Goal: Task Accomplishment & Management: Use online tool/utility

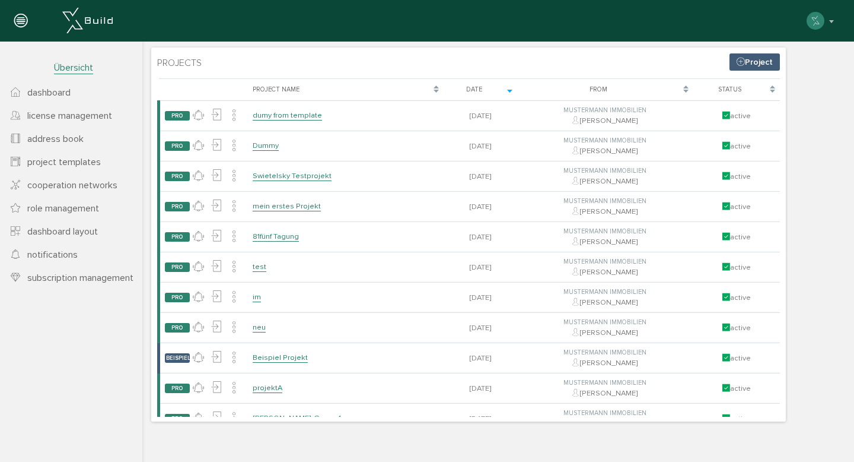
click at [760, 59] on link "Project" at bounding box center [755, 61] width 50 height 17
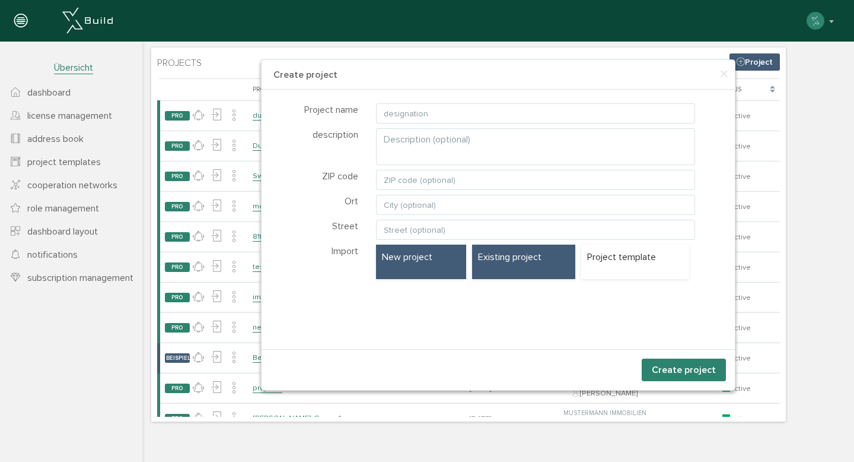
click at [494, 245] on div "Existing project" at bounding box center [523, 261] width 103 height 34
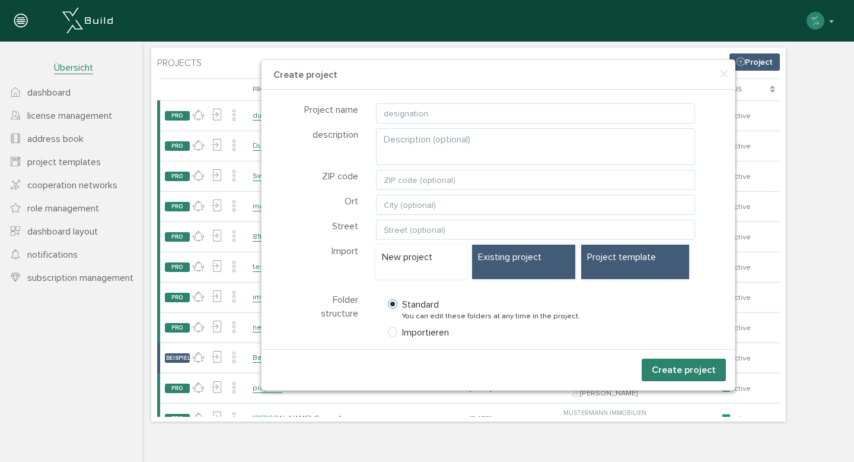
click at [606, 265] on div "Project template" at bounding box center [635, 261] width 109 height 34
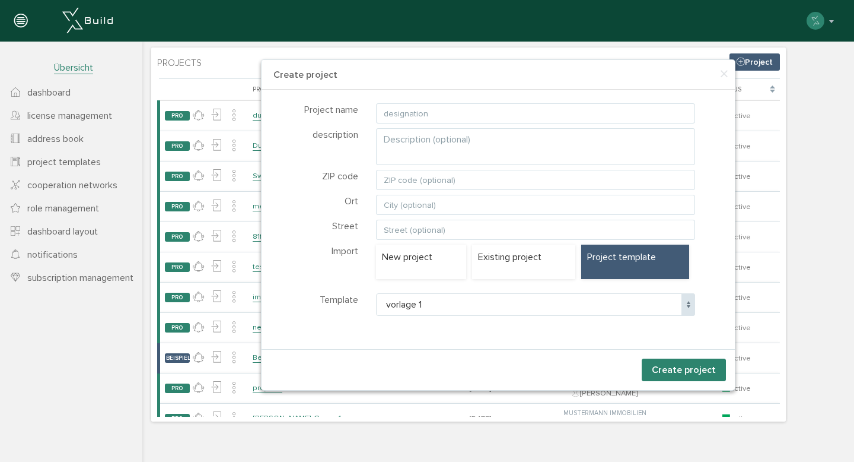
click at [524, 303] on span "vorlage 1" at bounding box center [536, 304] width 320 height 23
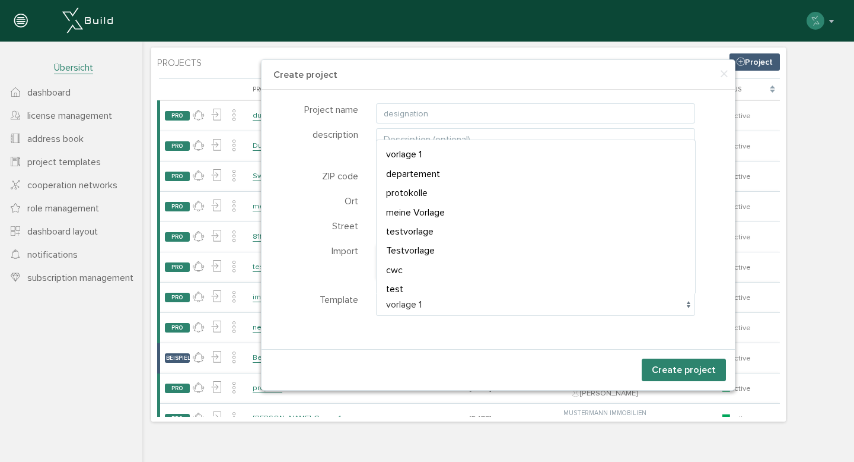
select select "P-68c7c2c68efa27.70857045"
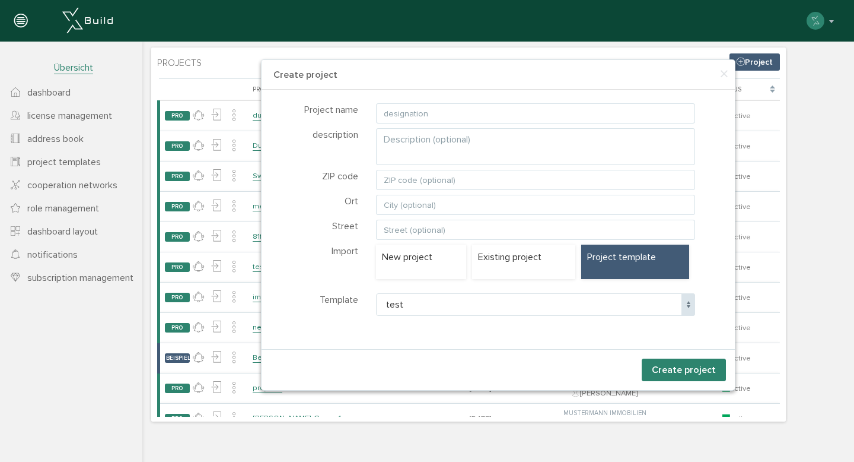
click at [661, 368] on button "Create project" at bounding box center [684, 369] width 84 height 23
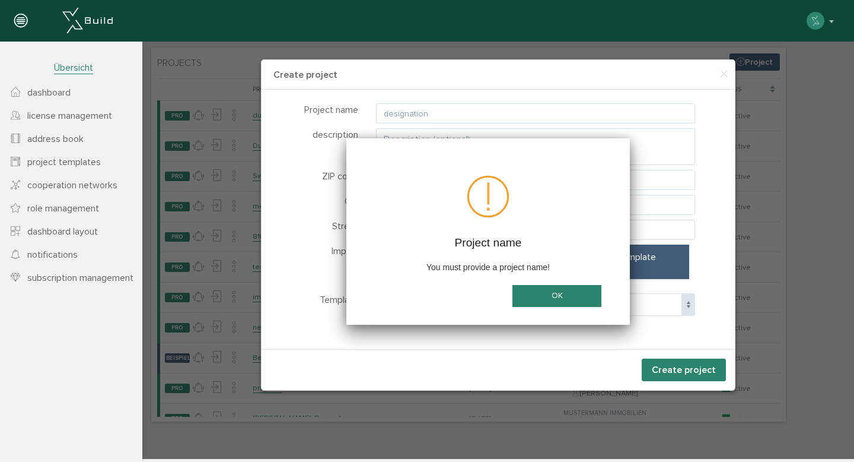
click at [538, 289] on button "OK" at bounding box center [557, 296] width 89 height 22
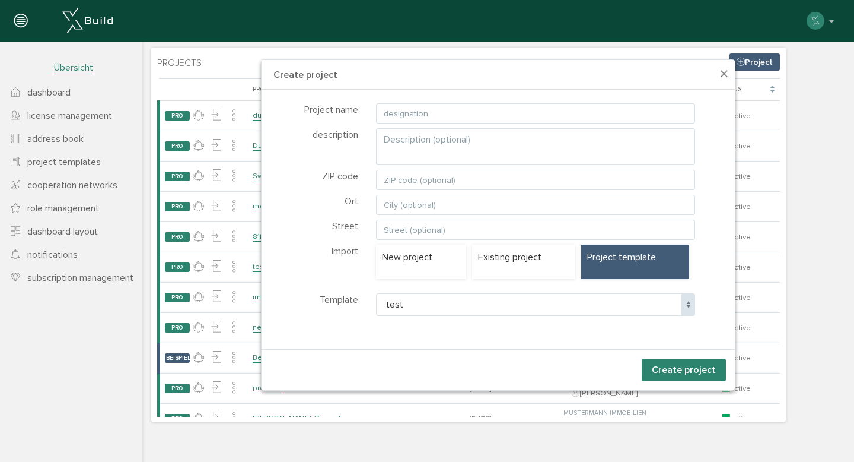
click at [726, 77] on span "×" at bounding box center [724, 74] width 9 height 23
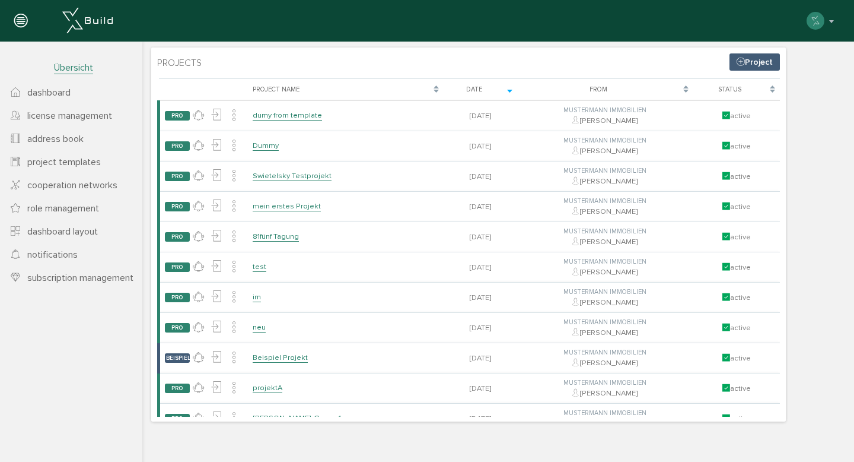
click at [634, 32] on div "Maximilian Musterfrau deactivate account change password about XBuild reconfigu…" at bounding box center [423, 21] width 828 height 24
click at [834, 22] on button "button" at bounding box center [821, 21] width 30 height 18
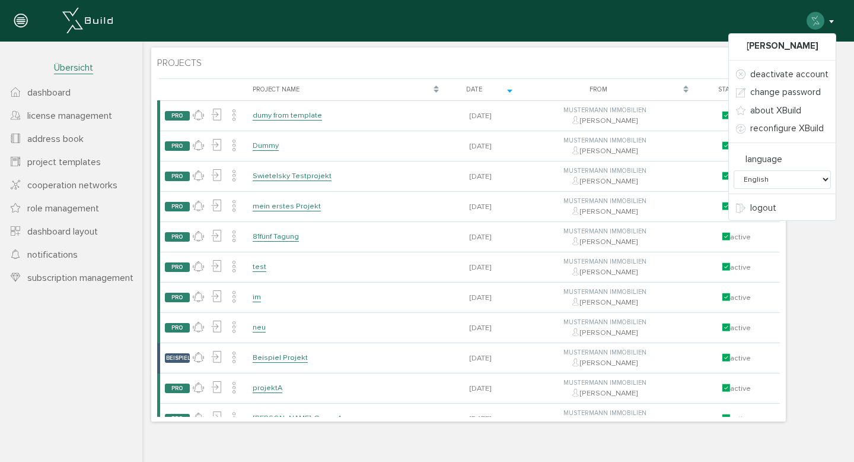
click at [834, 22] on button "button" at bounding box center [821, 21] width 30 height 18
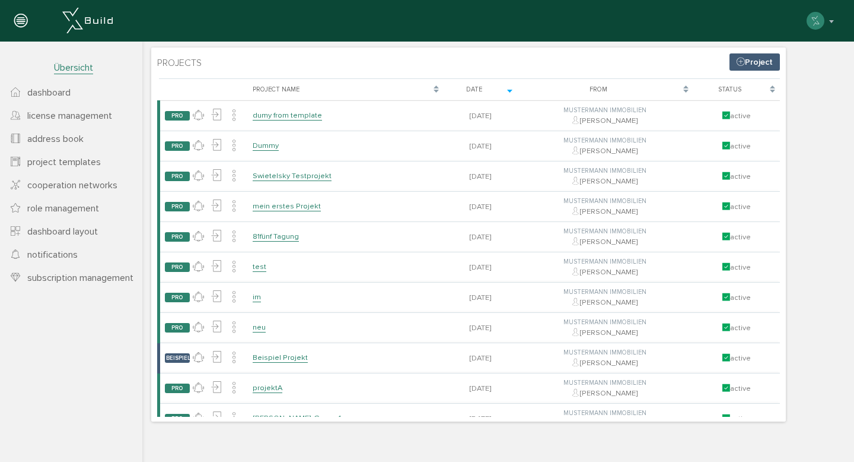
click at [73, 65] on span "Übersicht" at bounding box center [73, 68] width 39 height 12
click at [75, 62] on span "Übersicht" at bounding box center [73, 68] width 39 height 12
click at [19, 15] on icon at bounding box center [20, 21] width 13 height 17
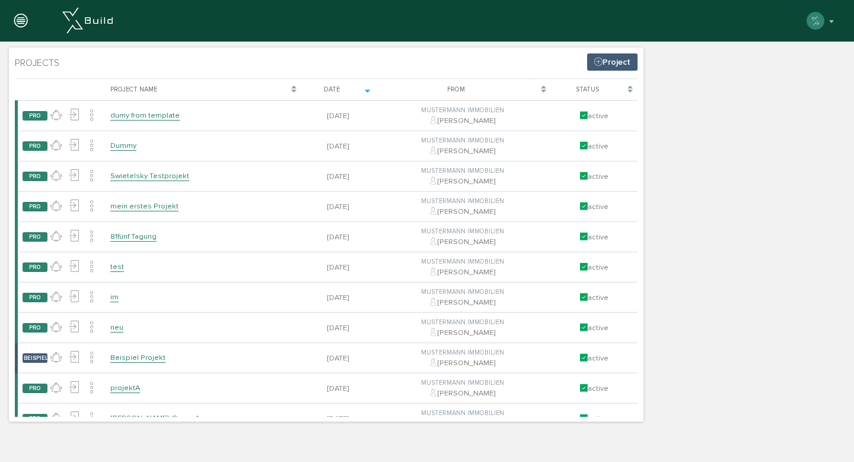
click at [19, 15] on icon at bounding box center [20, 21] width 13 height 17
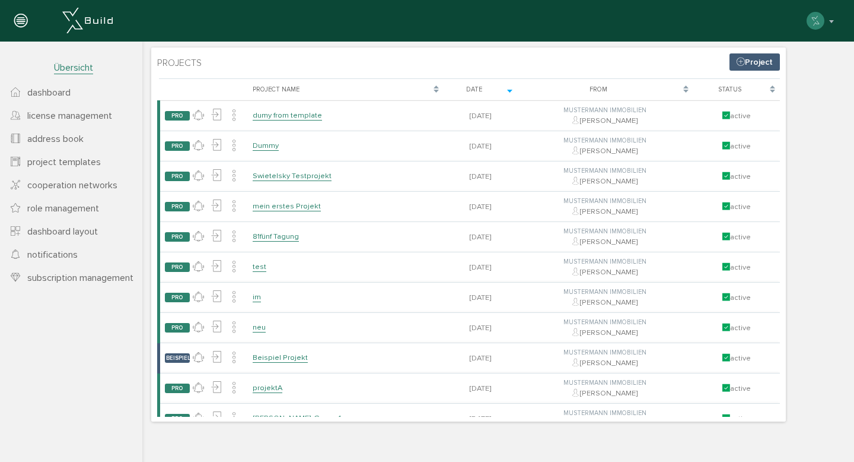
click at [76, 166] on span "project templates" at bounding box center [64, 162] width 74 height 12
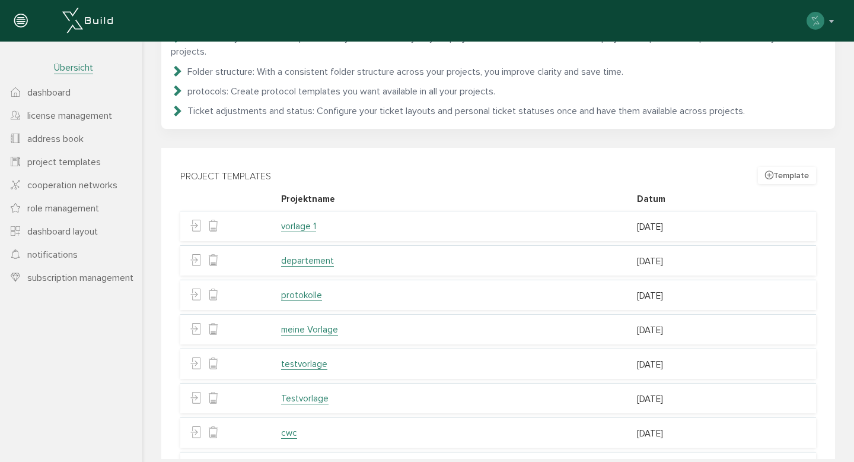
scroll to position [95, 0]
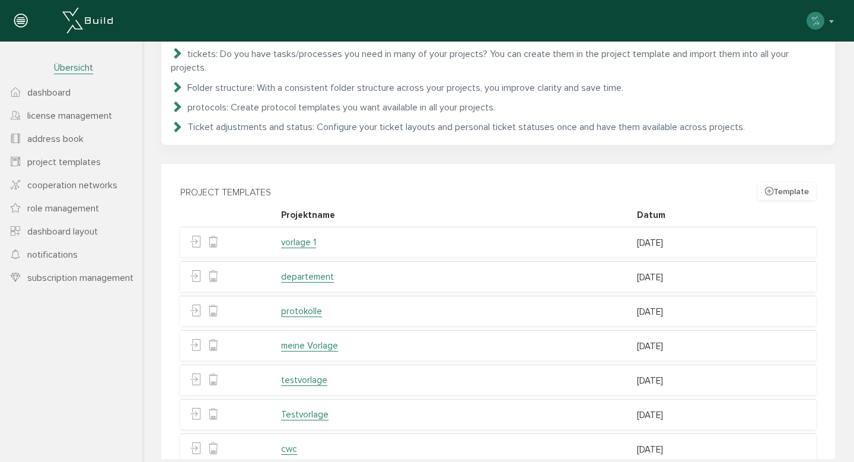
click at [773, 183] on button "Template" at bounding box center [787, 191] width 58 height 17
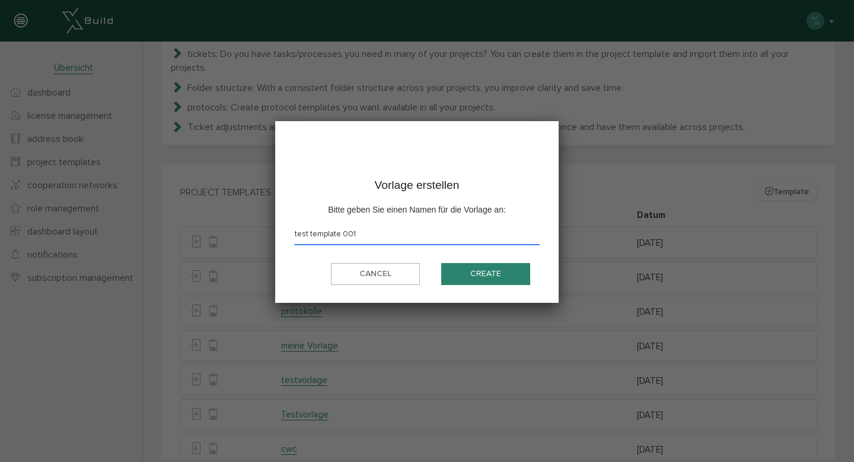
type input "test template 001"
click at [508, 270] on button "Create" at bounding box center [485, 274] width 89 height 22
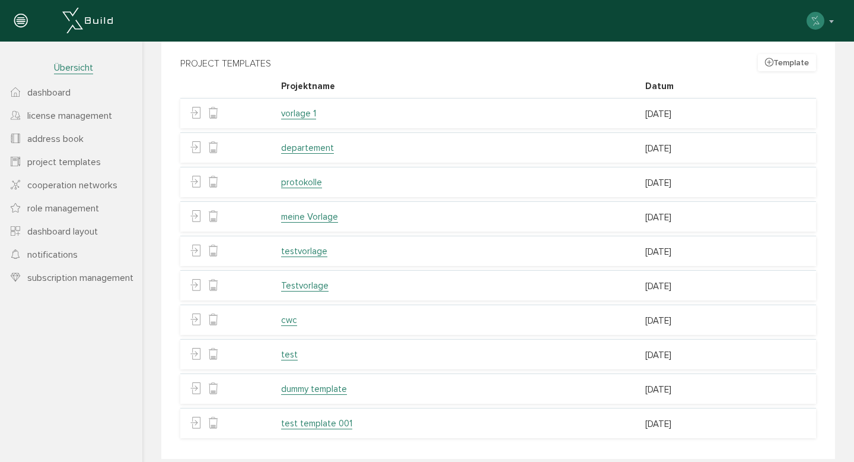
scroll to position [230, 0]
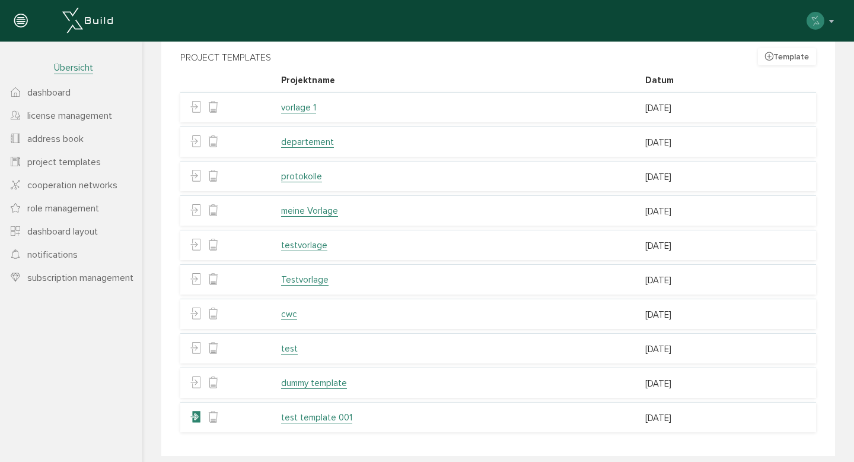
click at [197, 409] on icon at bounding box center [195, 418] width 11 height 18
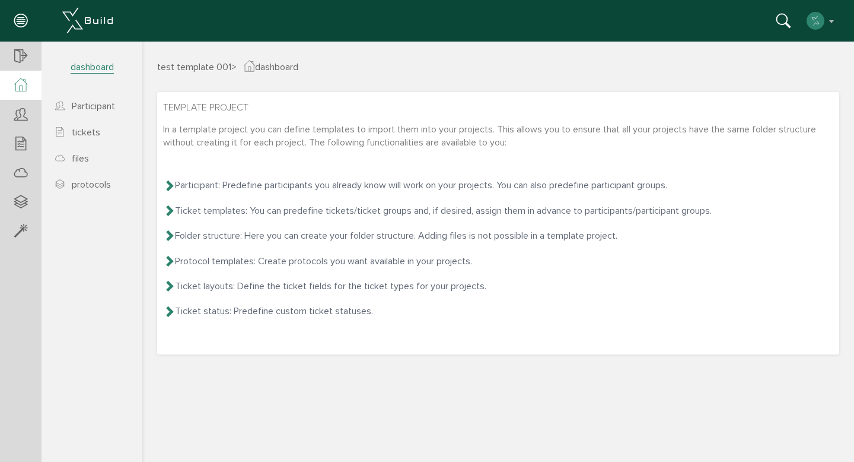
click at [167, 186] on icon at bounding box center [169, 185] width 12 height 12
click at [119, 106] on link "Participant" at bounding box center [93, 105] width 98 height 23
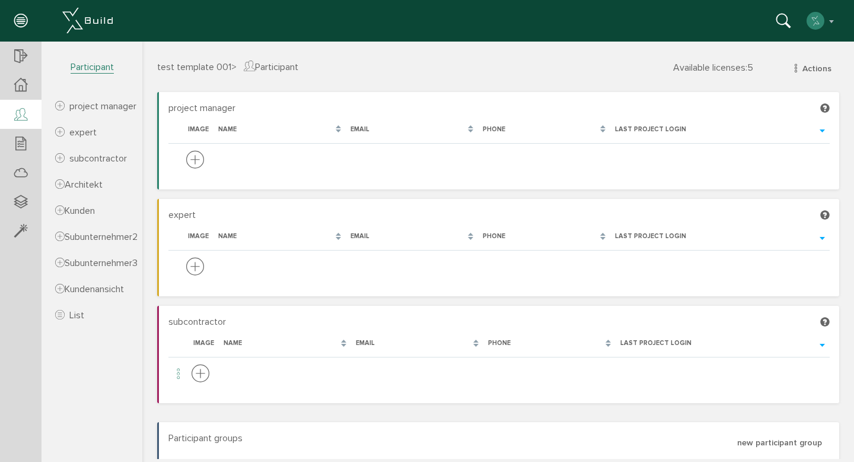
click at [96, 69] on span "Participant" at bounding box center [92, 67] width 43 height 12
click at [206, 63] on span "test template 001" at bounding box center [194, 67] width 74 height 12
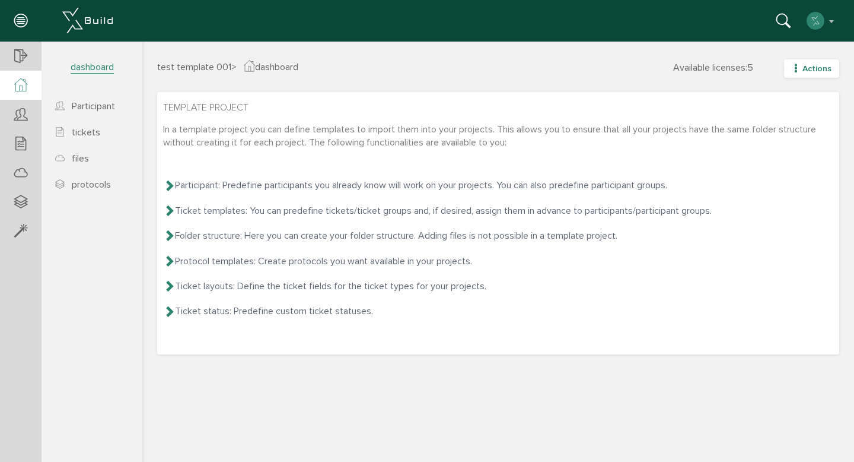
click at [808, 67] on span "Actions" at bounding box center [817, 68] width 29 height 10
click at [511, 92] on section "Template project In a template project you can define templates to import them …" at bounding box center [498, 223] width 682 height 262
click at [110, 132] on link "tickets" at bounding box center [93, 131] width 98 height 23
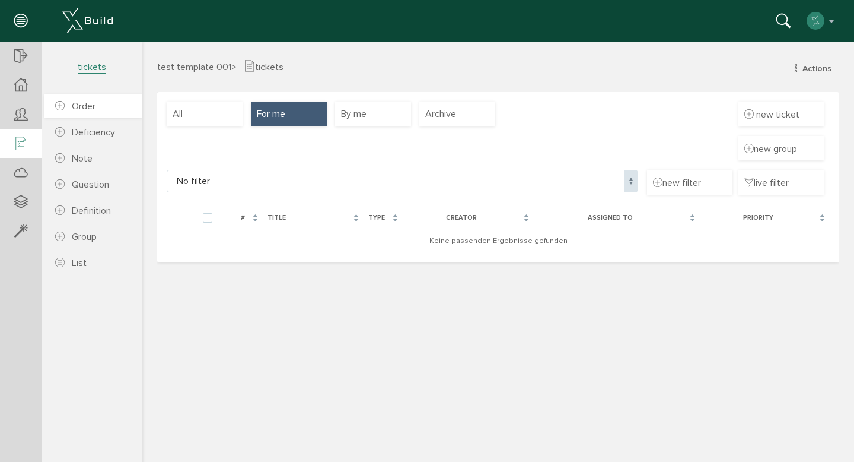
click at [114, 114] on link "Order" at bounding box center [93, 105] width 98 height 23
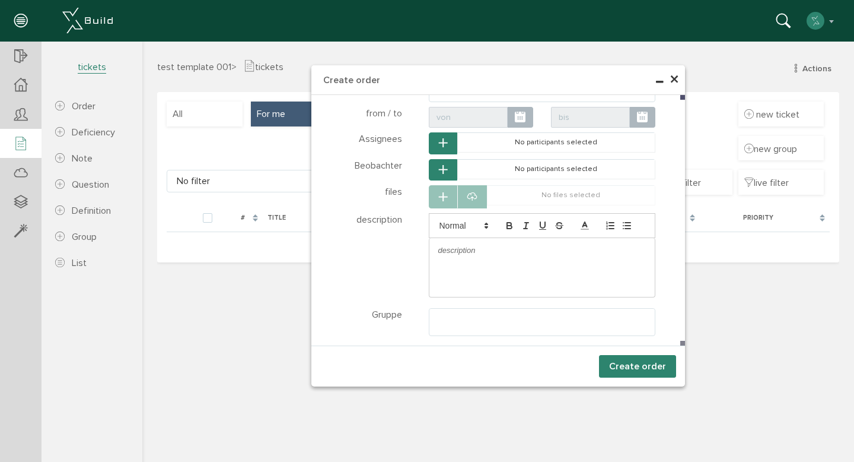
click at [675, 80] on span "×" at bounding box center [674, 79] width 9 height 23
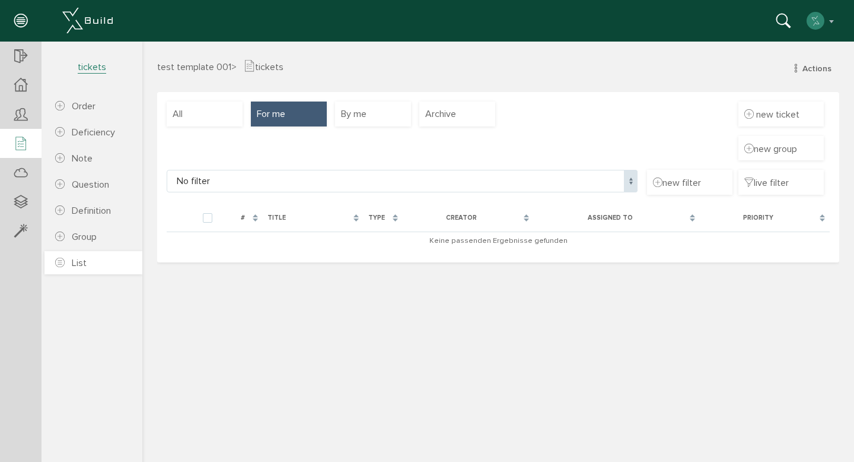
click at [87, 259] on link "List" at bounding box center [93, 262] width 98 height 23
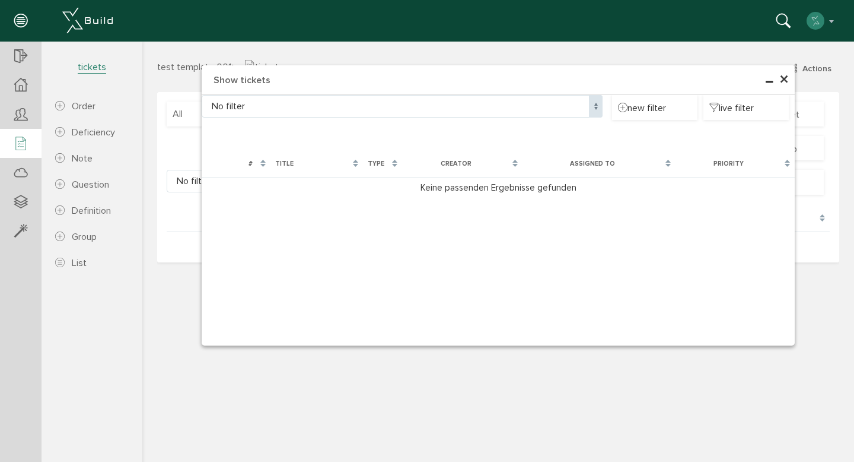
click at [785, 78] on span "×" at bounding box center [783, 79] width 9 height 23
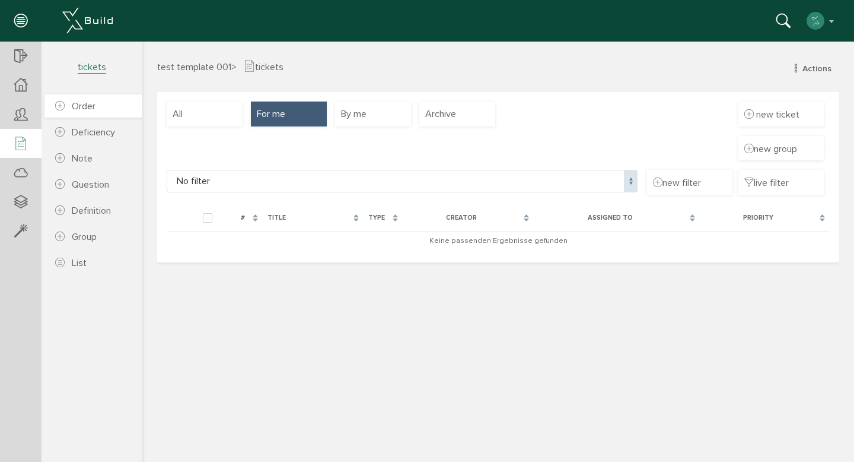
click at [106, 110] on link "Order" at bounding box center [93, 105] width 98 height 23
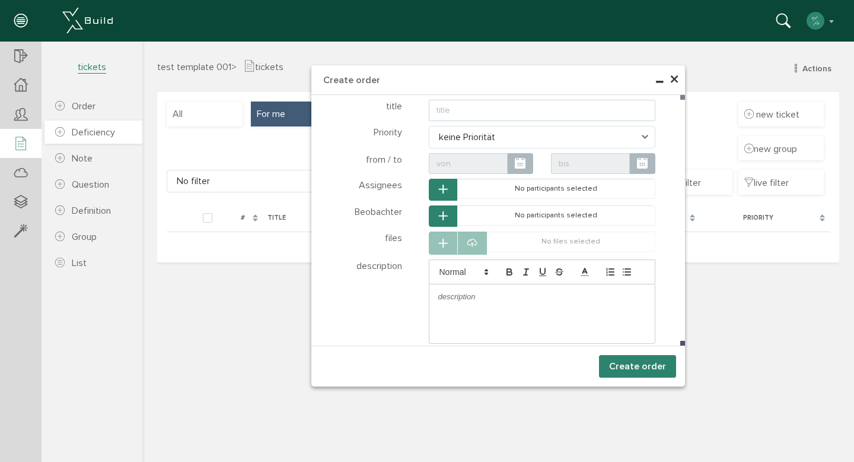
click at [104, 132] on span "Deficiency" at bounding box center [93, 132] width 43 height 12
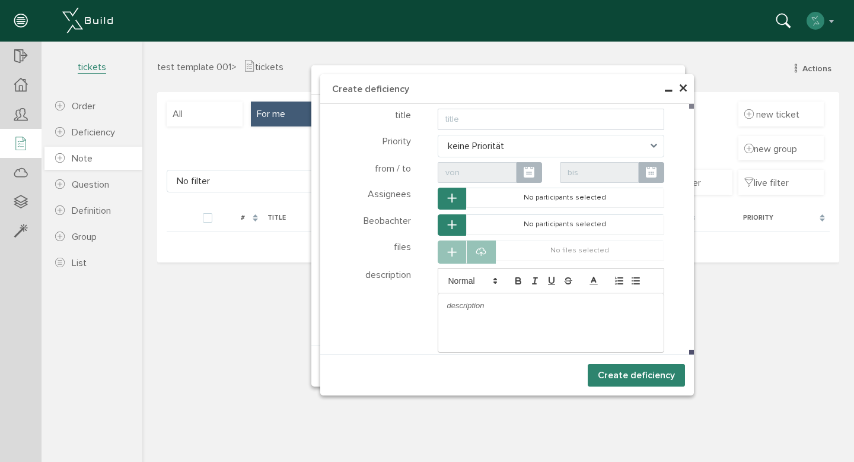
click at [101, 158] on link "Note" at bounding box center [93, 158] width 98 height 23
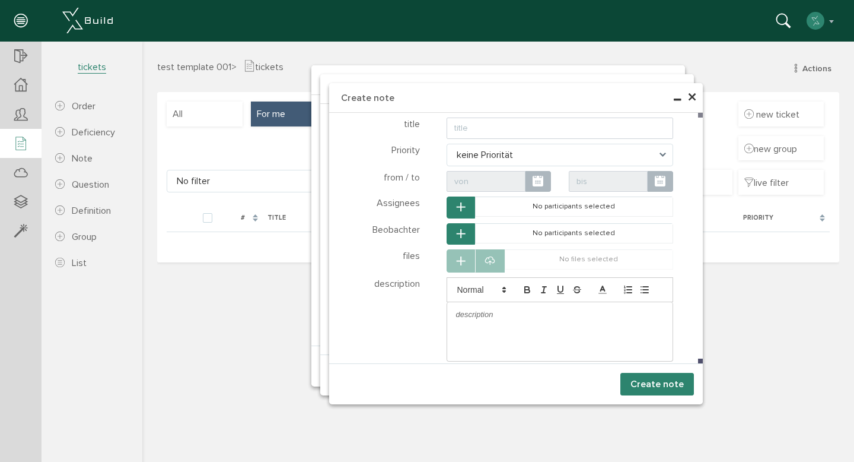
click at [693, 97] on span "×" at bounding box center [692, 97] width 9 height 23
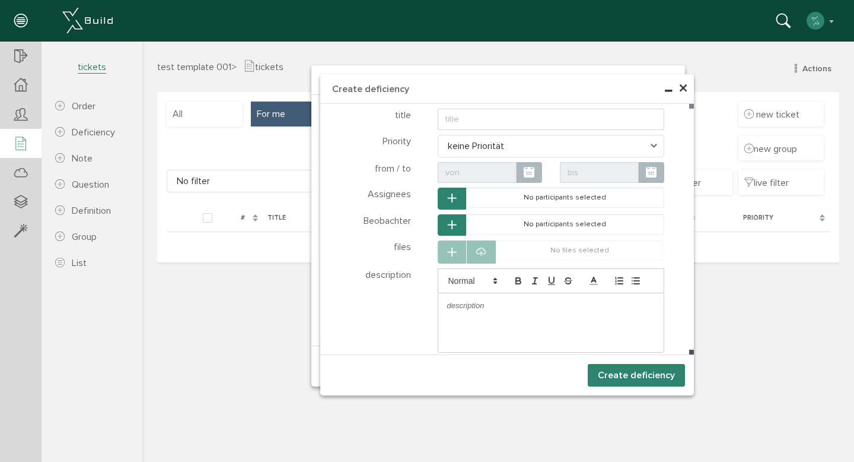
click at [686, 87] on span "×" at bounding box center [683, 88] width 9 height 23
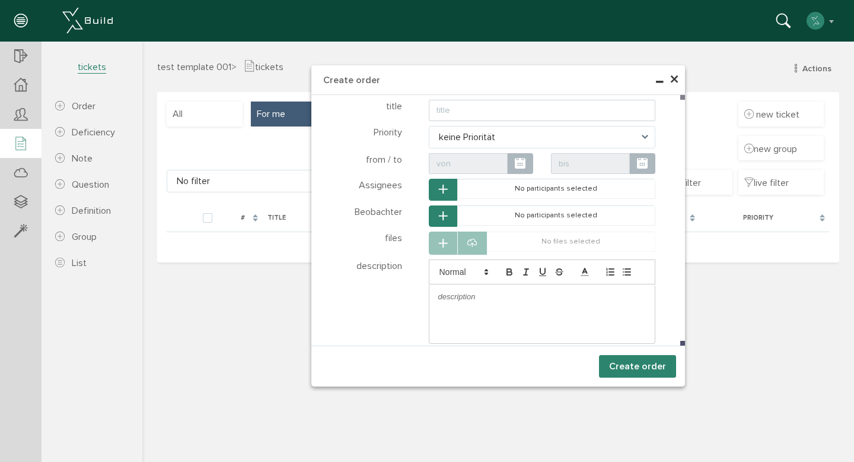
click at [672, 75] on span "×" at bounding box center [674, 79] width 9 height 23
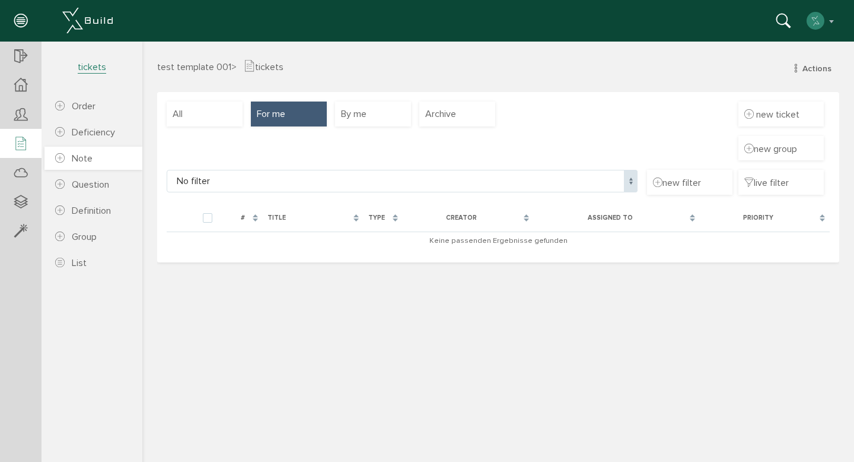
click at [97, 159] on link "Note" at bounding box center [93, 158] width 98 height 23
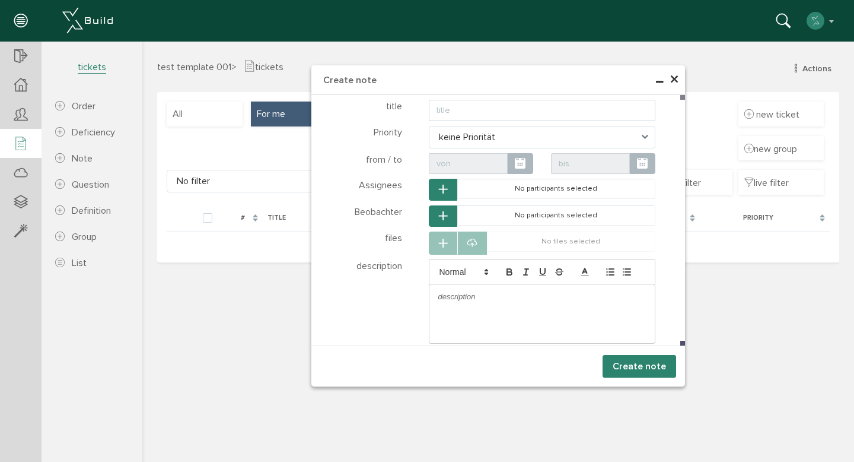
click at [674, 80] on span "×" at bounding box center [674, 79] width 9 height 23
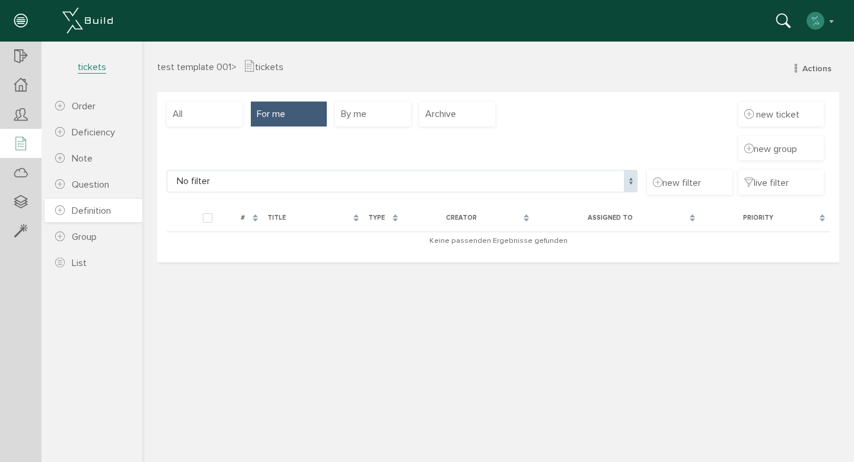
click at [92, 212] on span "Definition" at bounding box center [91, 211] width 39 height 12
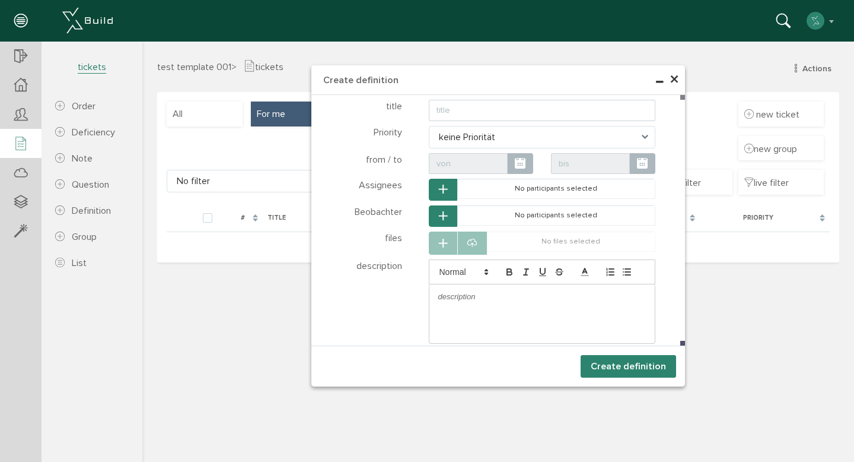
click at [674, 81] on span "×" at bounding box center [674, 79] width 9 height 23
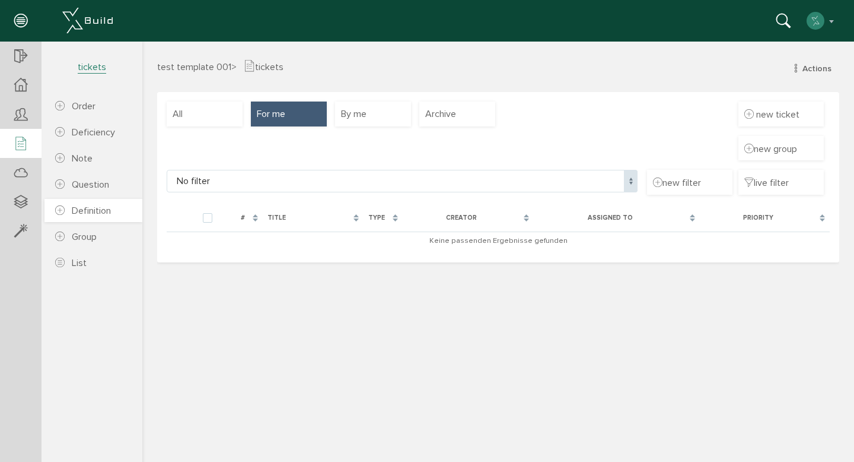
click at [106, 217] on span "Definition" at bounding box center [91, 211] width 39 height 12
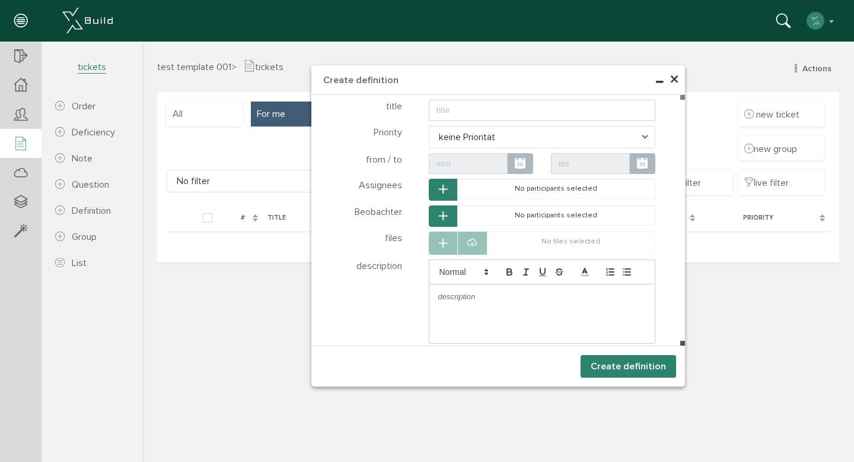
click at [676, 79] on span "×" at bounding box center [674, 79] width 9 height 23
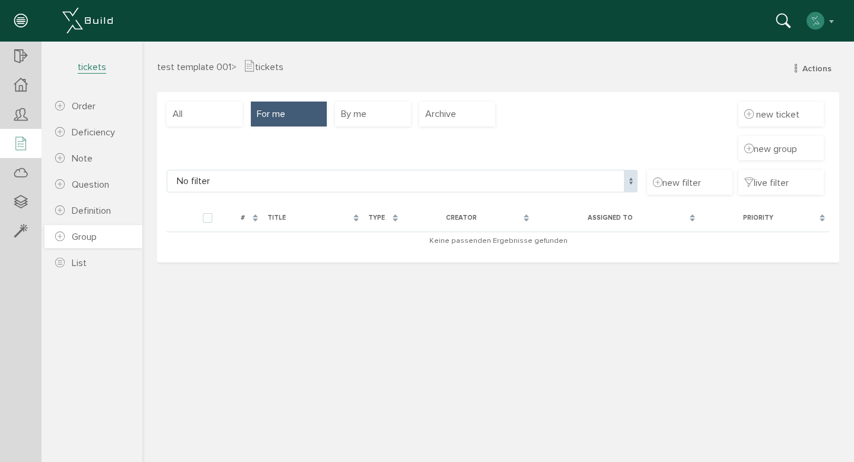
click at [94, 237] on span "Group" at bounding box center [84, 237] width 25 height 12
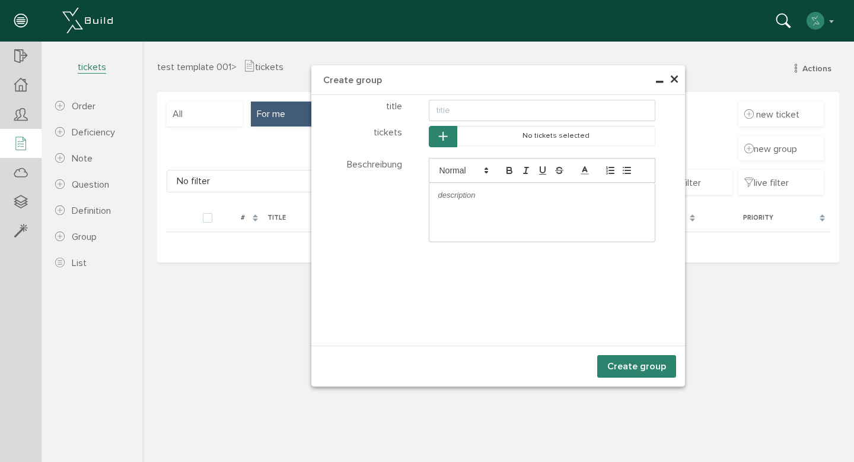
click at [675, 79] on span "×" at bounding box center [674, 79] width 9 height 23
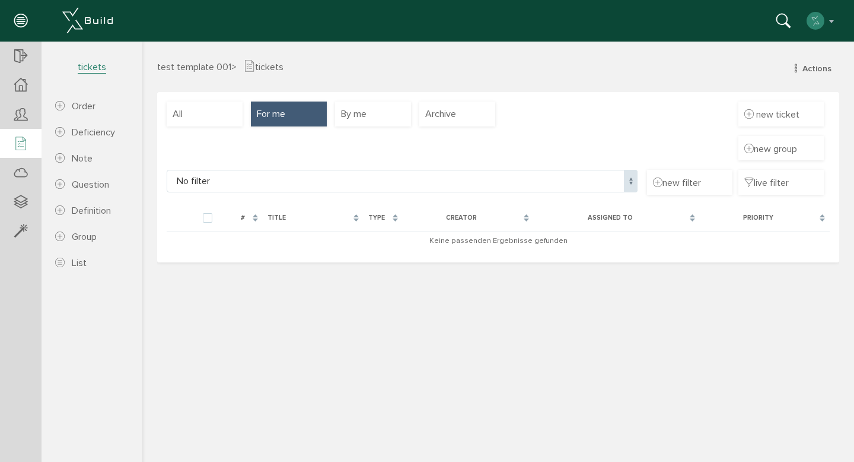
click at [168, 66] on span "test template 001" at bounding box center [194, 67] width 74 height 12
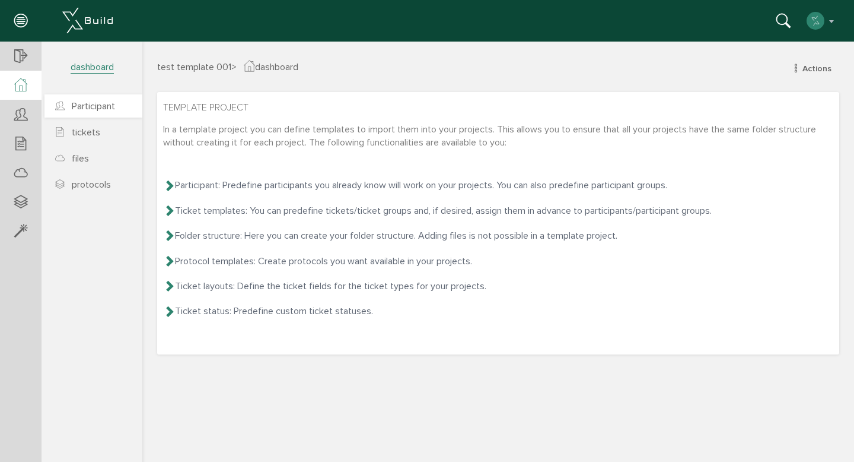
click at [85, 109] on span "Participant" at bounding box center [93, 106] width 43 height 12
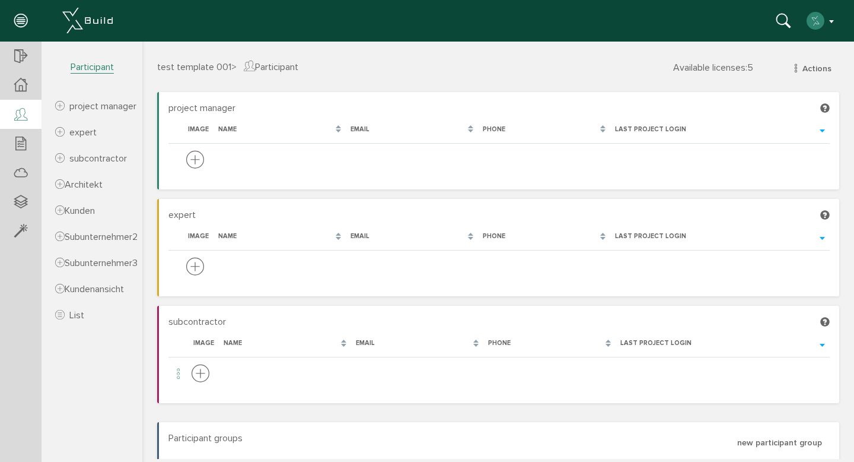
click at [832, 19] on button "button" at bounding box center [821, 21] width 30 height 18
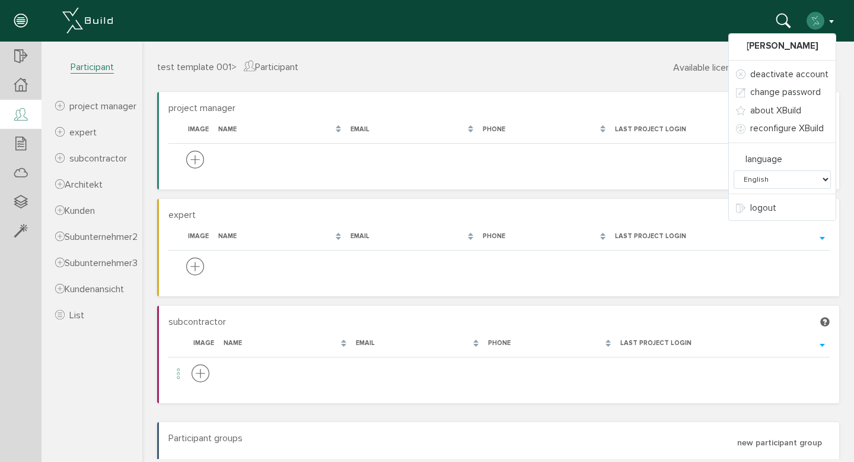
click at [613, 65] on h3 "test template 001 > Participant Available licenses : 5 Actions new project mana…" at bounding box center [498, 66] width 682 height 14
click at [848, 15] on header "[PERSON_NAME] deactivate account change password about XBuild reconfigure XBuil…" at bounding box center [427, 21] width 854 height 42
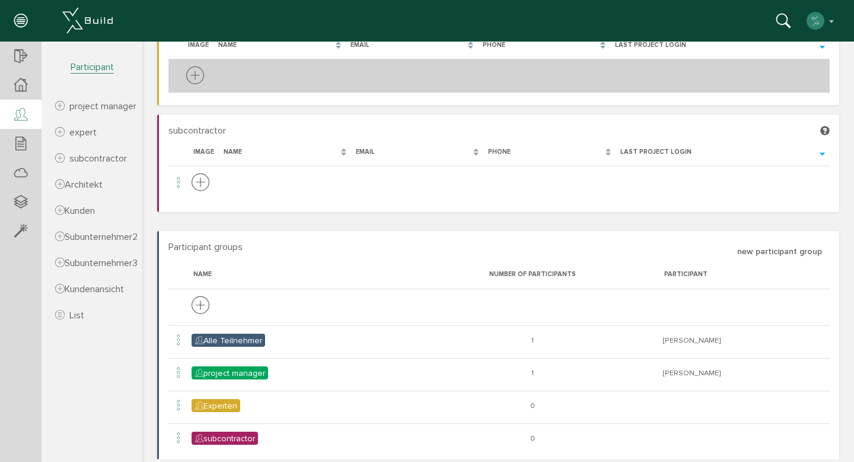
scroll to position [209, 0]
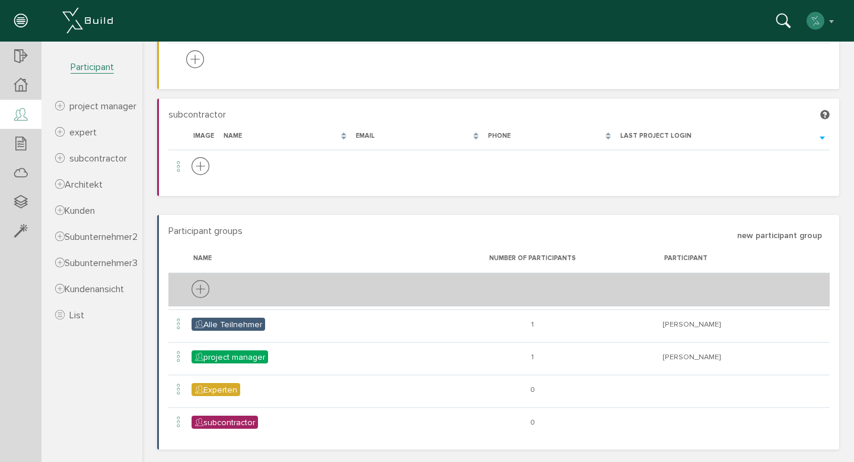
click at [202, 286] on icon at bounding box center [201, 290] width 18 height 22
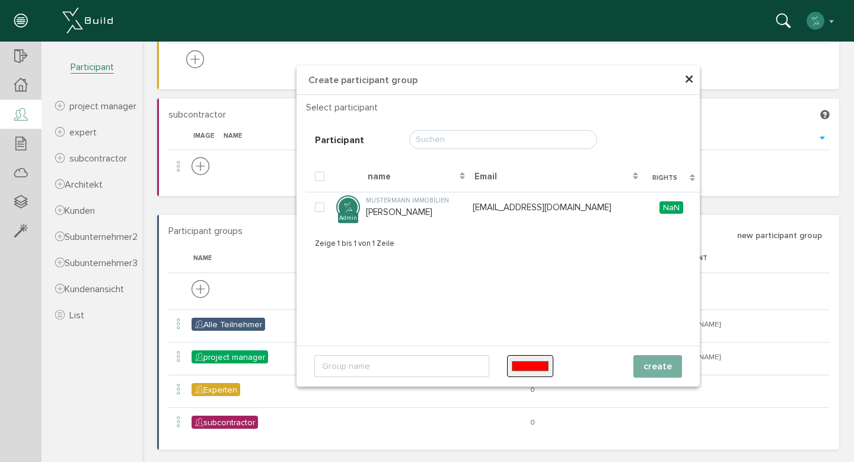
click at [506, 144] on input "text" at bounding box center [503, 139] width 188 height 19
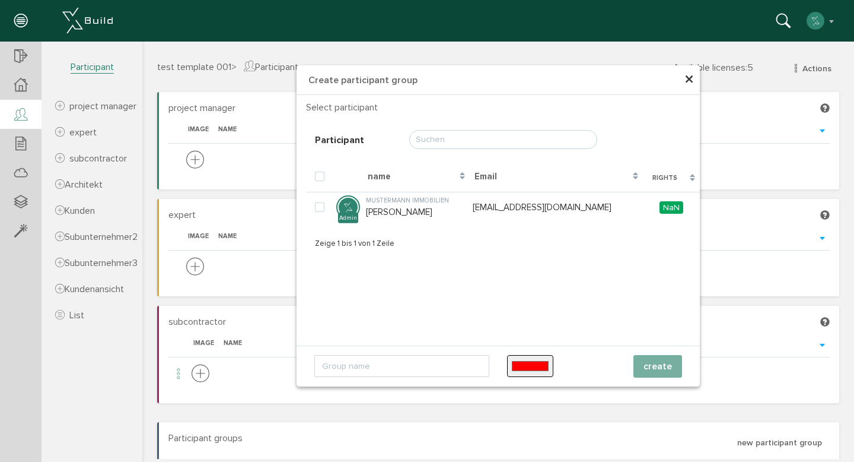
scroll to position [15, 0]
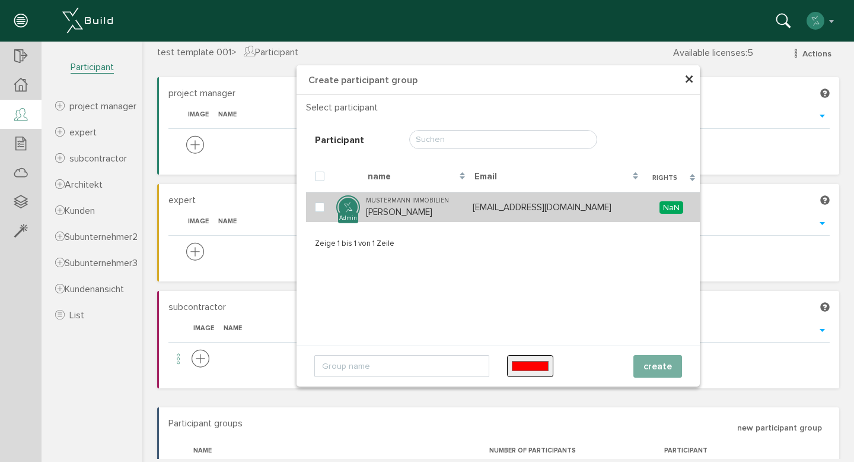
click at [660, 213] on div "NaN" at bounding box center [671, 207] width 23 height 12
checkbox input "true"
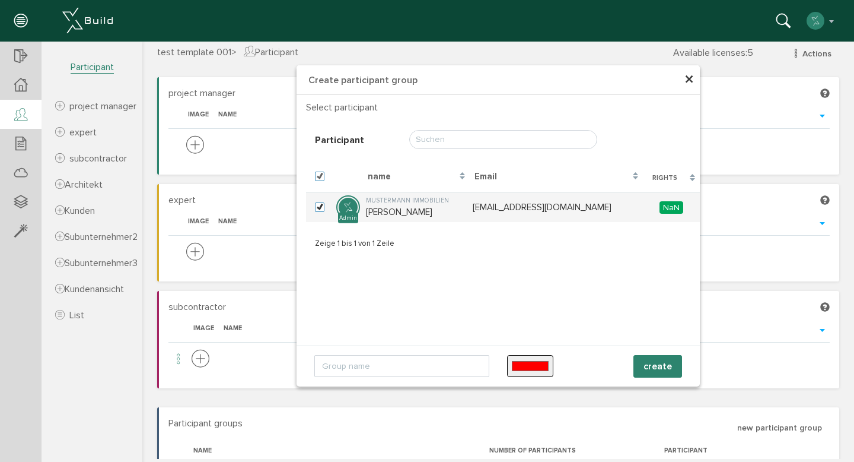
click at [685, 79] on span "×" at bounding box center [689, 79] width 9 height 23
checkbox input "false"
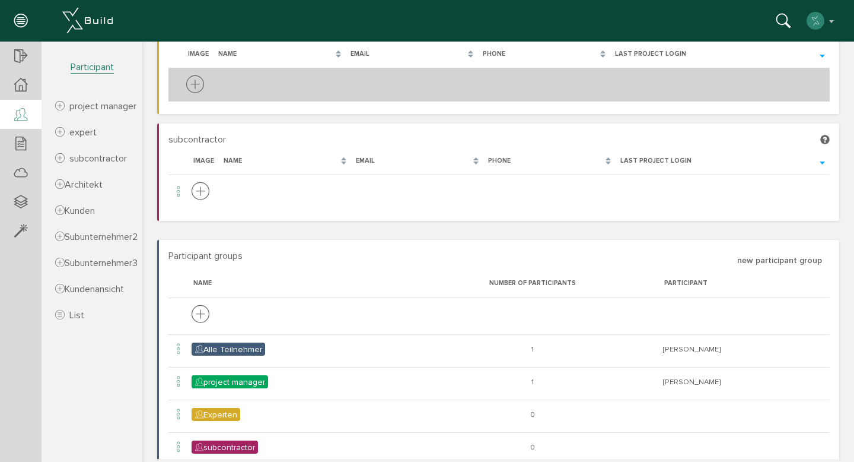
scroll to position [209, 0]
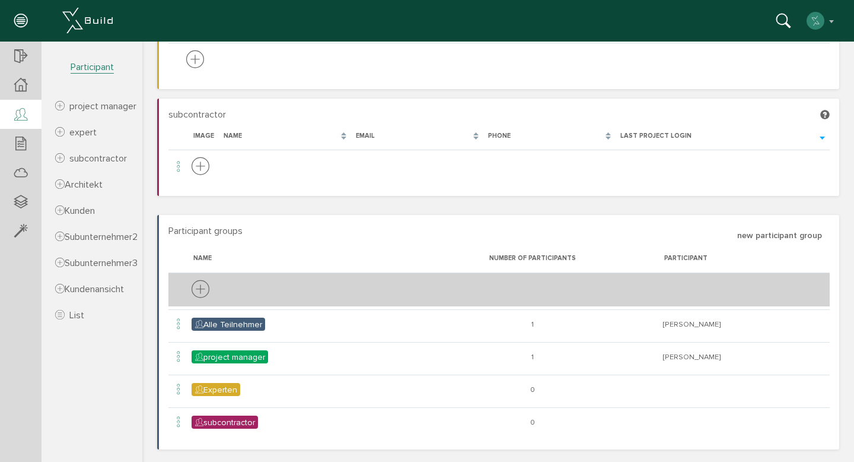
click at [203, 288] on icon at bounding box center [201, 290] width 18 height 22
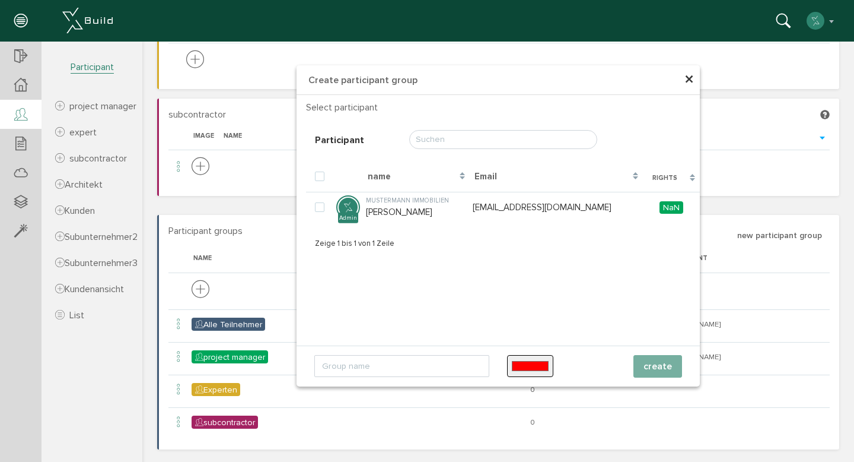
click at [521, 365] on input "#ff0000" at bounding box center [530, 366] width 46 height 23
click at [447, 367] on input "text" at bounding box center [401, 366] width 175 height 23
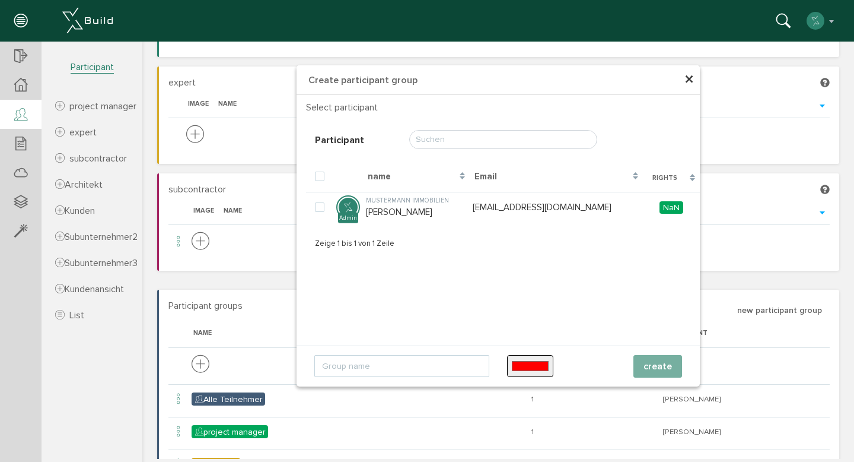
scroll to position [117, 0]
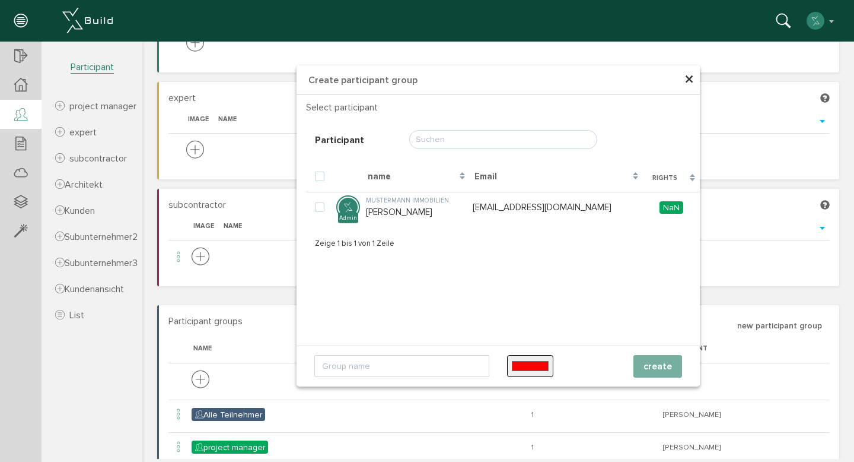
click at [474, 142] on input "text" at bounding box center [503, 139] width 188 height 19
type input "eeee"
checkbox input "false"
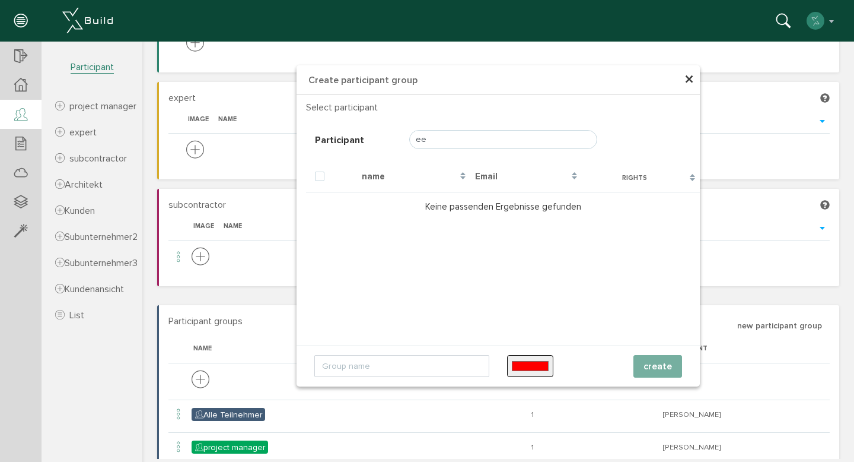
type input "e"
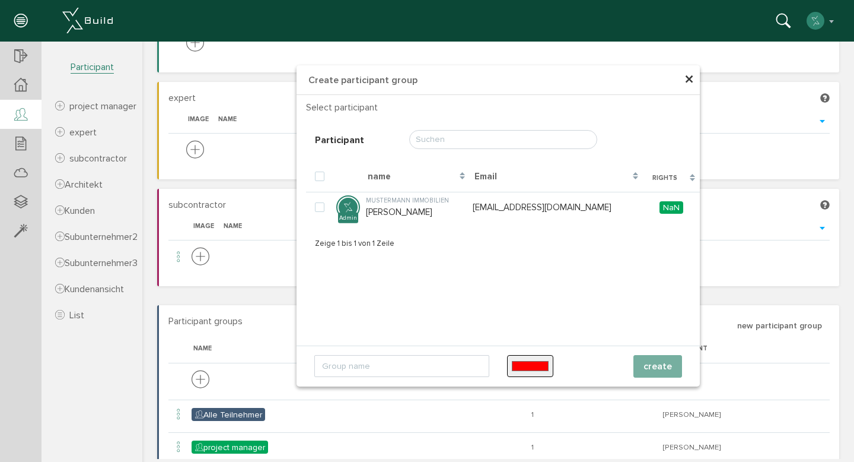
click at [686, 81] on span "×" at bounding box center [689, 79] width 9 height 23
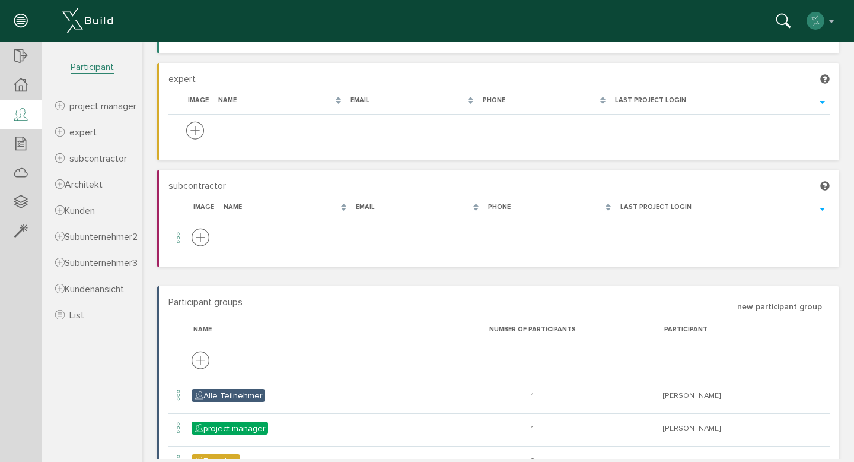
scroll to position [0, 0]
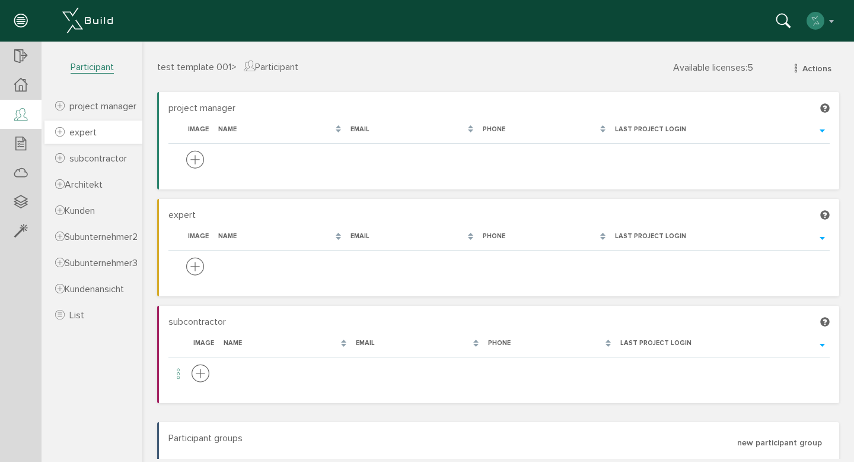
click at [71, 138] on span "expert" at bounding box center [82, 132] width 27 height 12
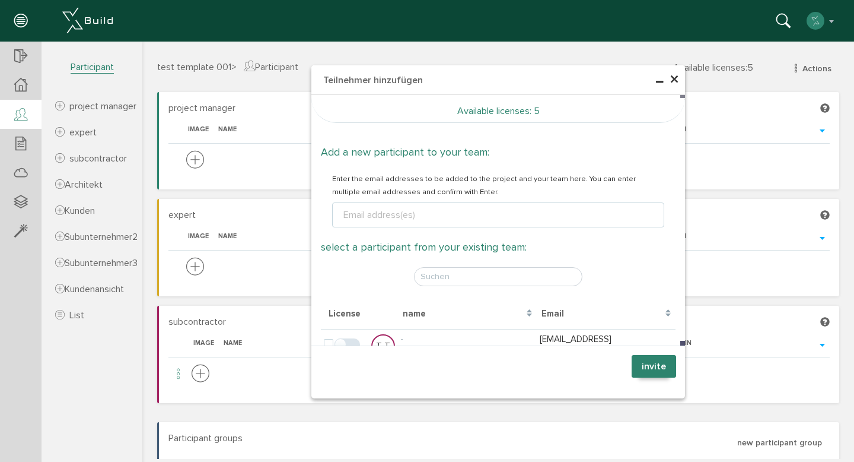
click at [166, 77] on div "× Teilnehmer hinzufügen Available licenses : 5 Add a new participant to your te…" at bounding box center [498, 250] width 712 height 417
click at [670, 79] on span "×" at bounding box center [674, 79] width 9 height 23
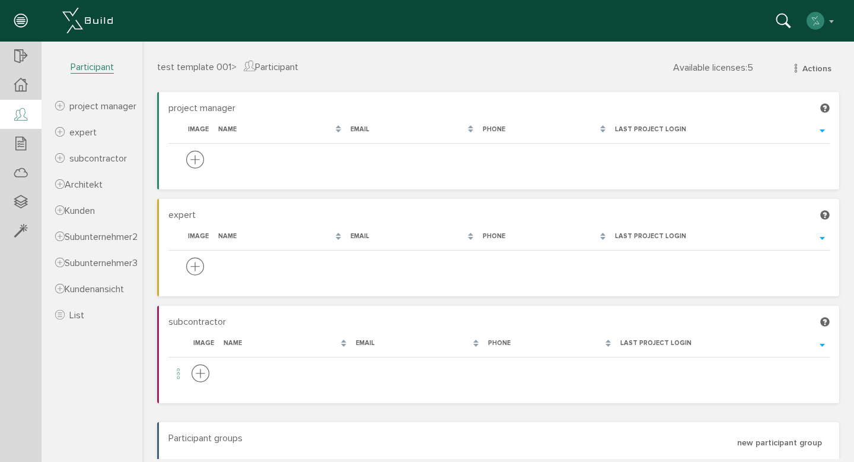
click at [174, 67] on span "test template 001" at bounding box center [194, 67] width 74 height 12
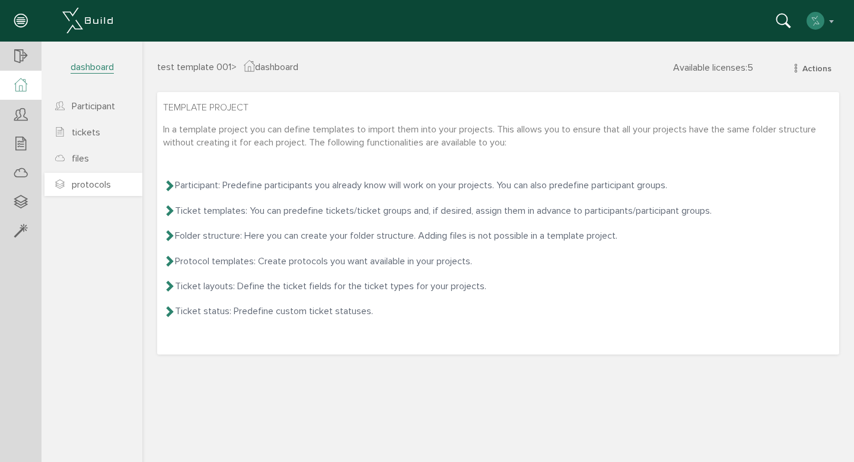
click at [103, 184] on span "protocols" at bounding box center [91, 185] width 39 height 12
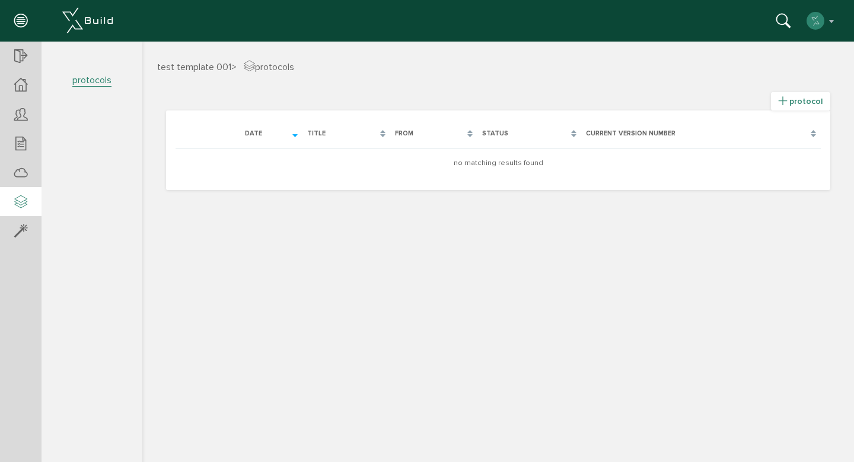
click at [809, 96] on span "protocol" at bounding box center [806, 101] width 33 height 10
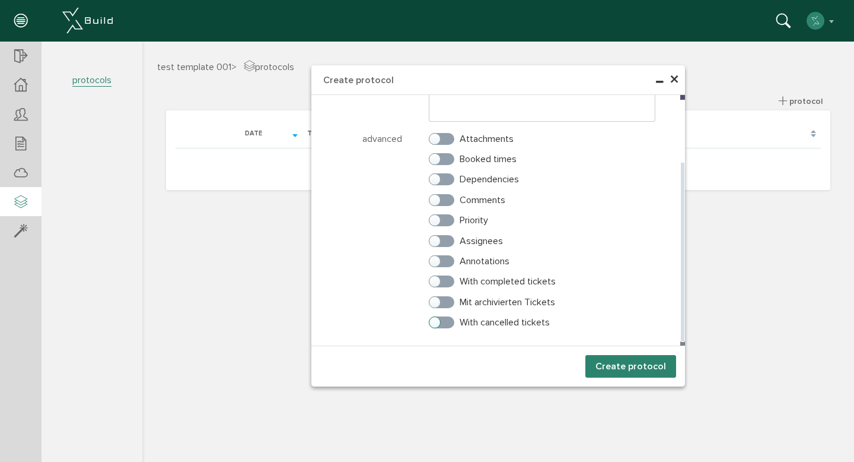
click at [451, 324] on label "With cancelled tickets" at bounding box center [489, 322] width 121 height 11
click at [437, 323] on input "With cancelled tickets" at bounding box center [433, 320] width 8 height 8
click at [436, 322] on label "With cancelled tickets" at bounding box center [489, 322] width 121 height 11
click at [436, 322] on input "With cancelled tickets" at bounding box center [433, 320] width 8 height 8
checkbox input "false"
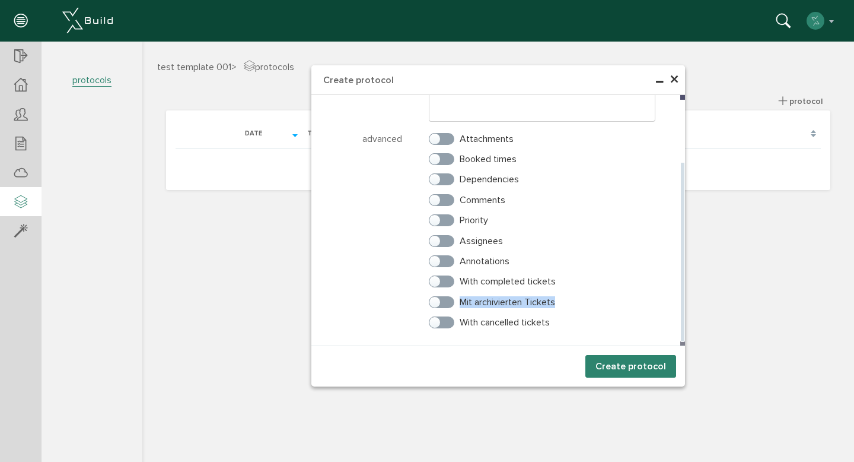
drag, startPoint x: 460, startPoint y: 301, endPoint x: 560, endPoint y: 301, distance: 100.2
click at [560, 301] on div "Mit archivierten Tickets" at bounding box center [542, 301] width 227 height 13
copy label "Mit archivierten Tickets"
click at [674, 82] on span "×" at bounding box center [674, 79] width 9 height 23
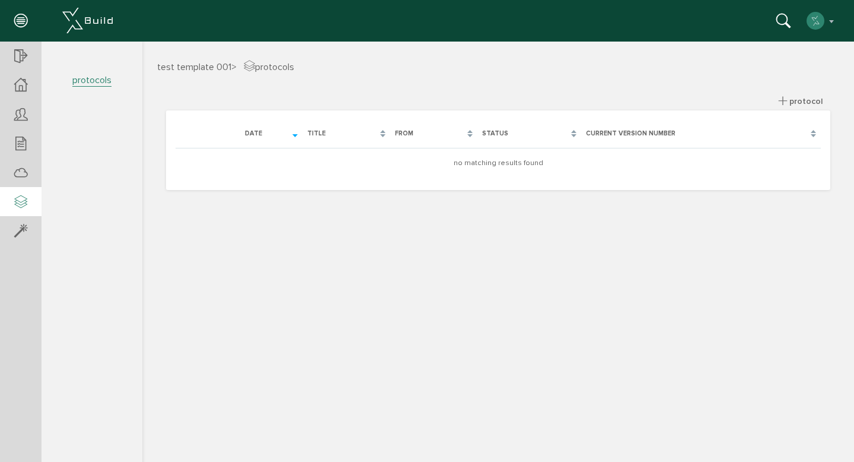
click at [193, 67] on span "test template 001" at bounding box center [194, 67] width 74 height 12
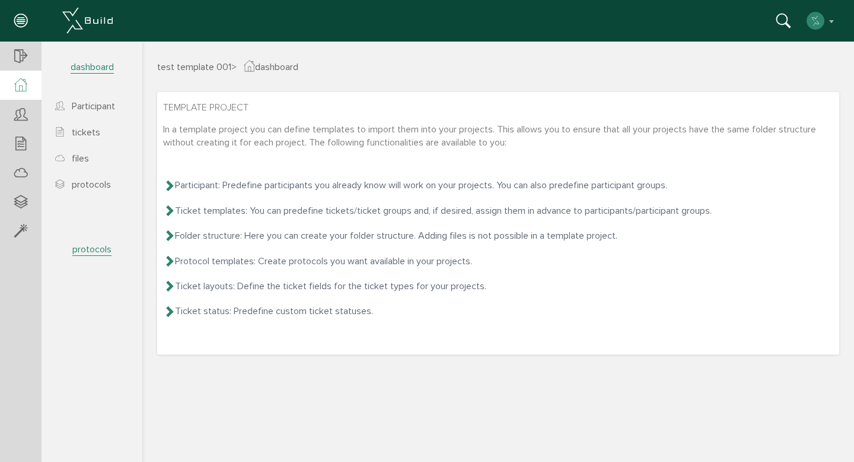
click at [86, 65] on span "dashboard" at bounding box center [92, 67] width 43 height 12
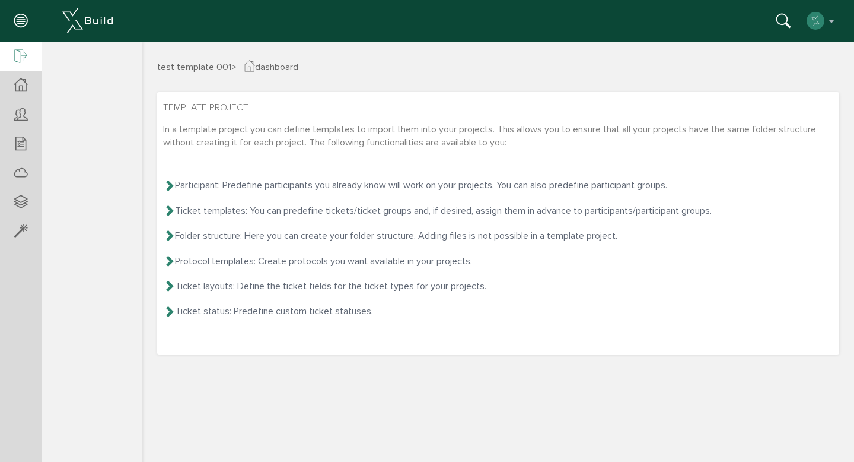
click at [26, 50] on icon at bounding box center [20, 57] width 13 height 17
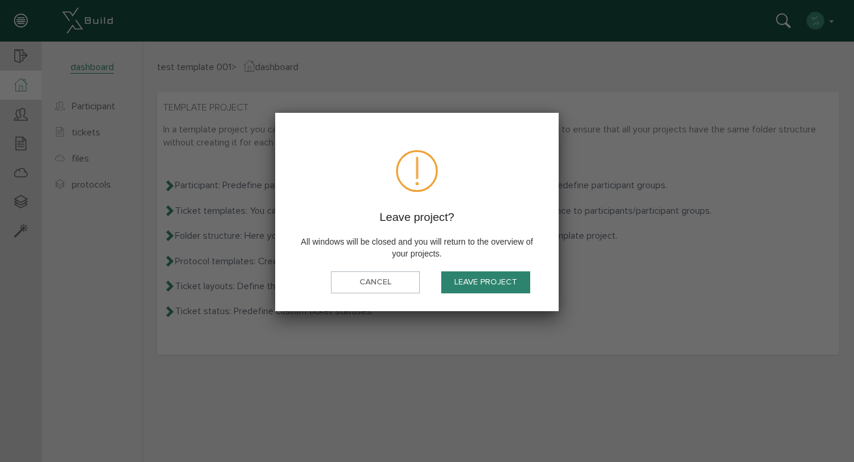
click at [494, 284] on button "Leave project" at bounding box center [485, 282] width 89 height 22
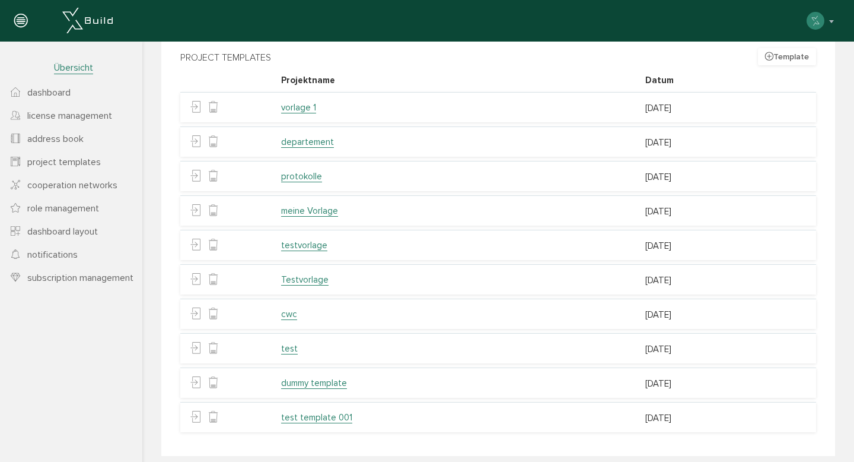
click at [77, 184] on span "cooperation networks" at bounding box center [72, 185] width 90 height 12
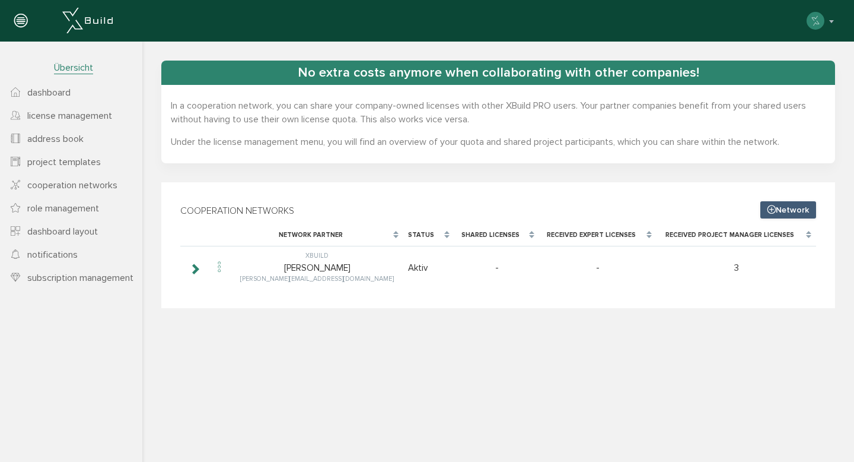
click at [78, 97] on link "dashboard" at bounding box center [71, 92] width 142 height 23
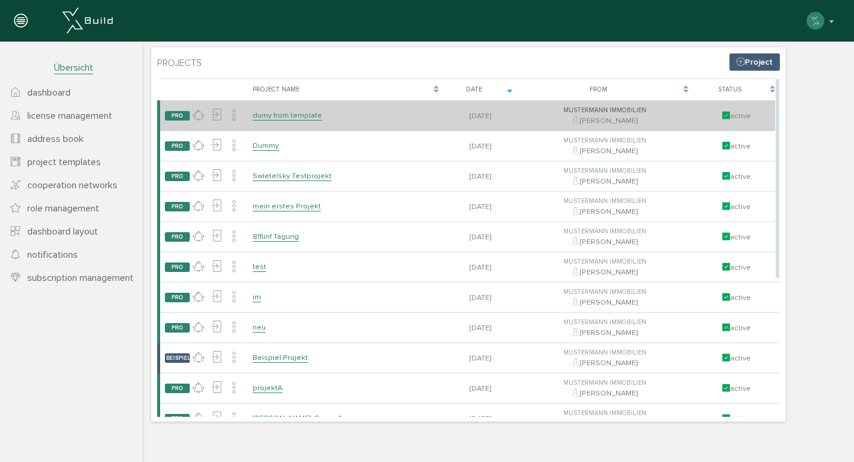
click at [305, 117] on link "dumy from template" at bounding box center [287, 115] width 69 height 10
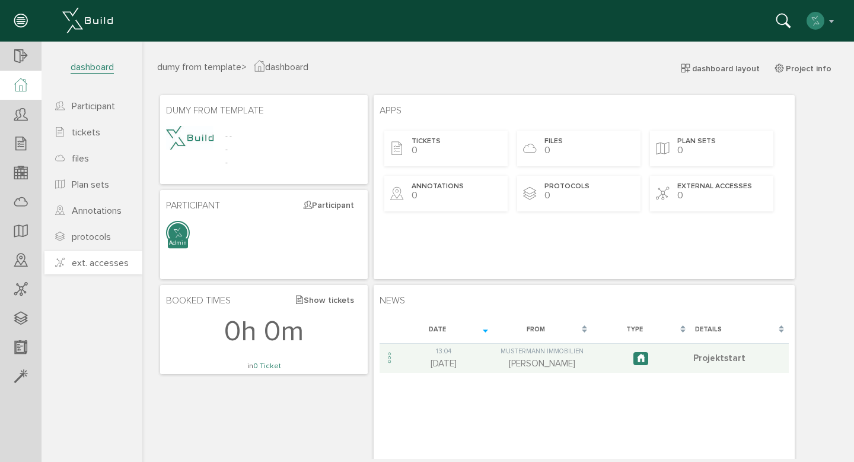
click at [89, 265] on span "ext. accesses" at bounding box center [100, 263] width 57 height 12
click at [105, 192] on link "Plan sets" at bounding box center [93, 184] width 98 height 23
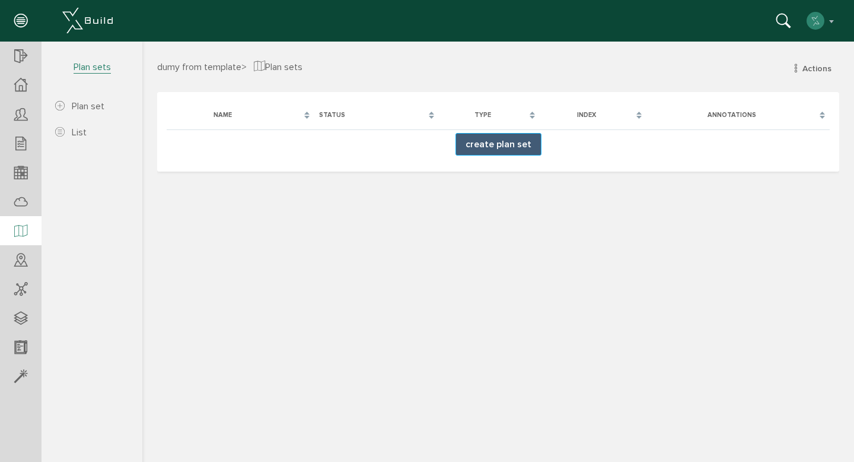
click at [505, 146] on button "create plan set" at bounding box center [499, 144] width 86 height 23
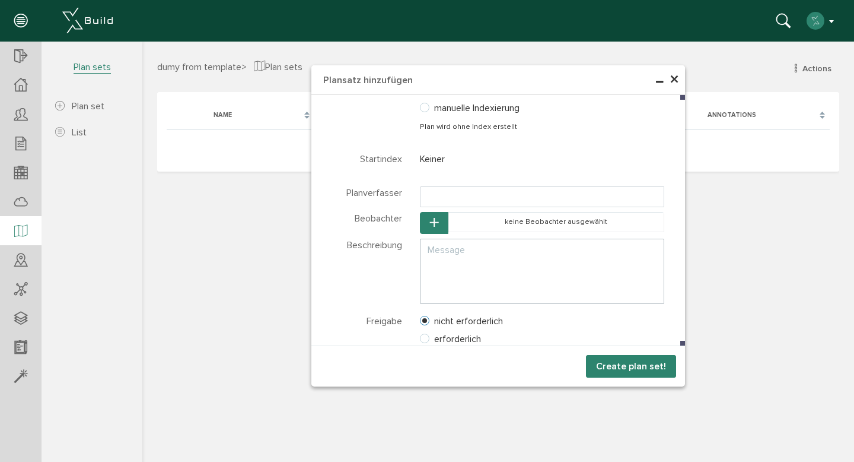
click at [829, 20] on button "button" at bounding box center [821, 21] width 30 height 18
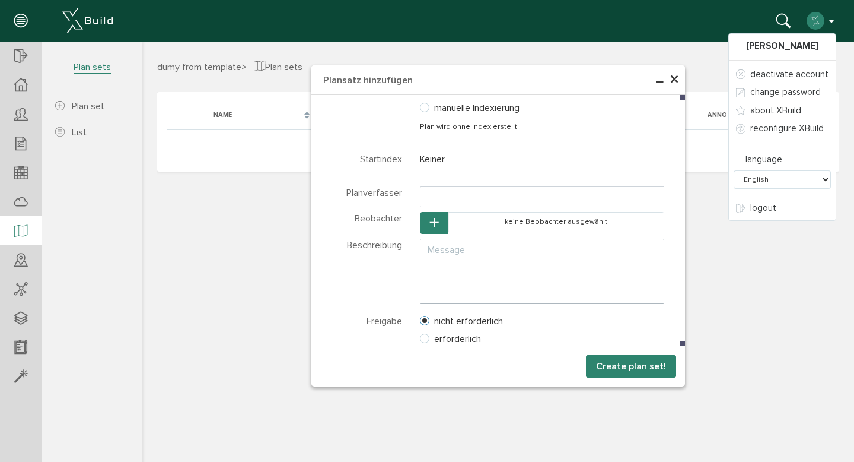
click at [705, 142] on div "× Plansatz hinzufügen Select participant Participant Select files files" at bounding box center [498, 250] width 712 height 417
click at [830, 19] on button "button" at bounding box center [821, 21] width 30 height 18
